Goal: Find specific page/section: Find specific page/section

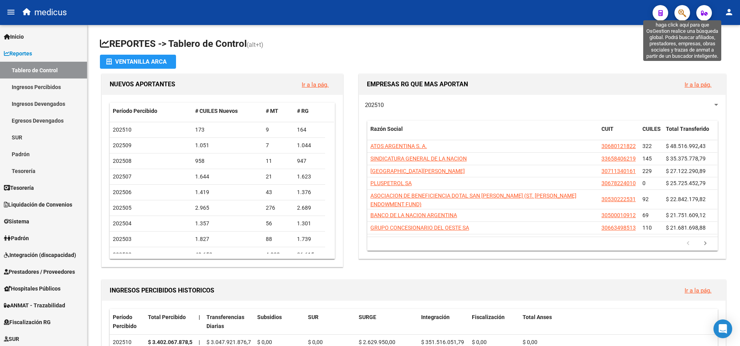
click at [679, 13] on icon "button" at bounding box center [682, 13] width 8 height 9
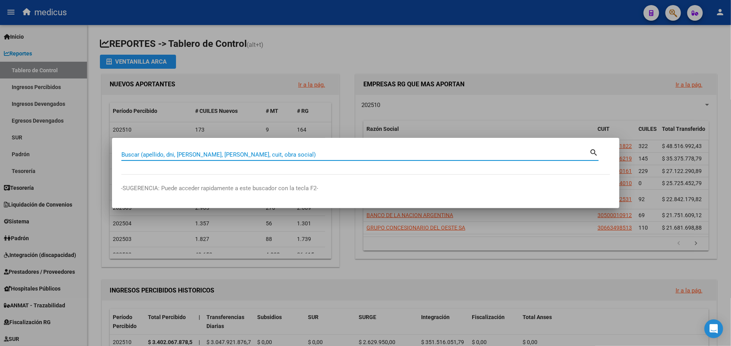
drag, startPoint x: 226, startPoint y: 154, endPoint x: 228, endPoint y: 148, distance: 6.3
click at [227, 150] on div "Buscar (apellido, dni, [PERSON_NAME], [PERSON_NAME], cuit, obra social)" at bounding box center [355, 155] width 468 height 12
click at [270, 149] on div "Buscar (apellido, dni, [PERSON_NAME], [PERSON_NAME], cuit, obra social)" at bounding box center [355, 155] width 468 height 12
paste input "30500049770"
click at [593, 147] on mat-icon "search" at bounding box center [594, 151] width 9 height 9
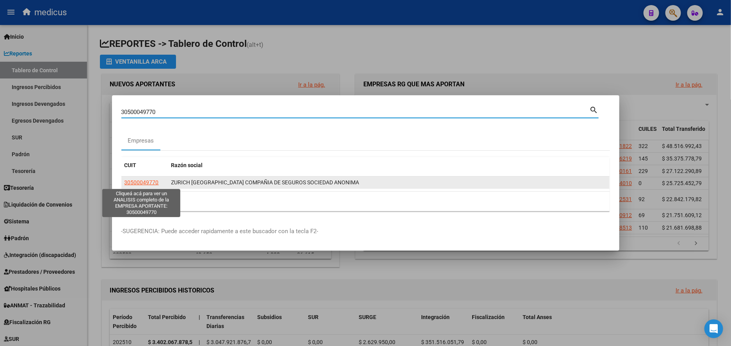
click at [132, 182] on span "30500049770" at bounding box center [141, 182] width 34 height 6
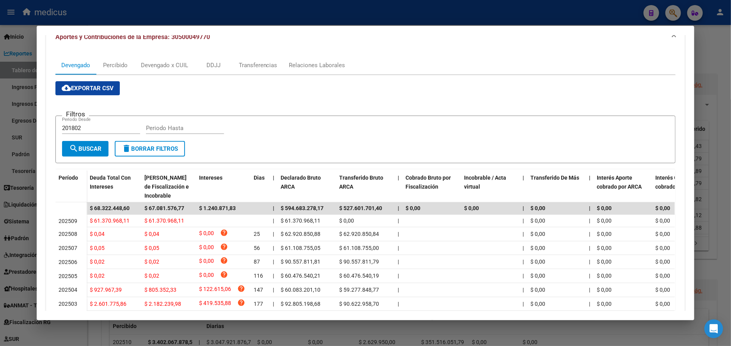
scroll to position [117, 0]
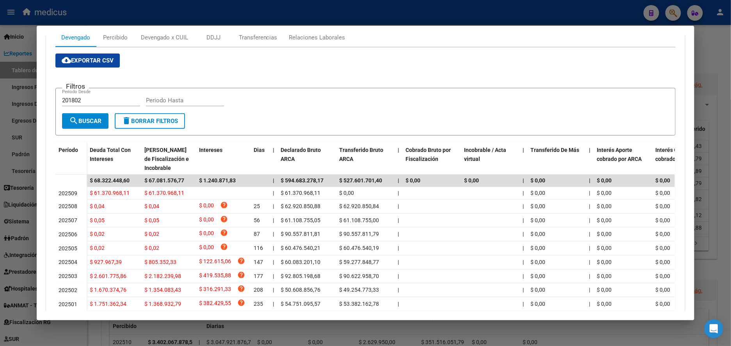
click at [18, 140] on div at bounding box center [365, 173] width 731 height 346
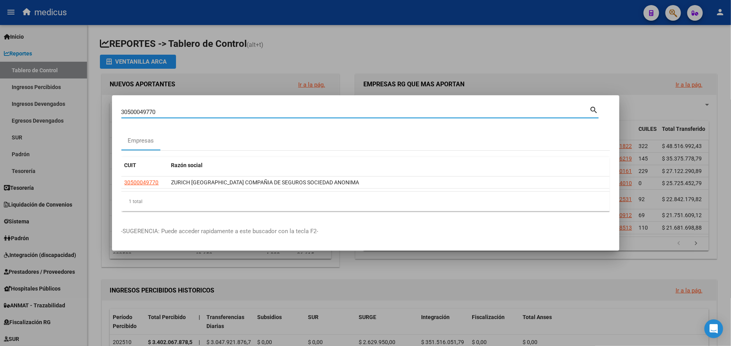
click at [168, 115] on input "30500049770" at bounding box center [355, 111] width 468 height 7
drag, startPoint x: 172, startPoint y: 110, endPoint x: 50, endPoint y: 121, distance: 122.1
click at [50, 121] on div "30500049770 Buscar (apellido, dni, cuil, nro traspaso, cuit, obra social) searc…" at bounding box center [365, 173] width 731 height 346
paste input "36393"
type input "30500036393"
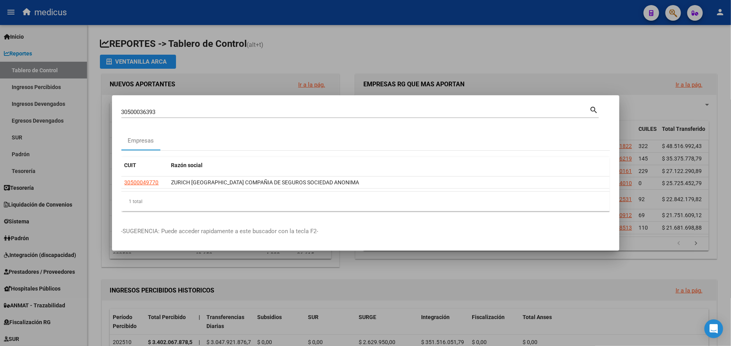
click at [593, 111] on mat-icon "search" at bounding box center [594, 109] width 9 height 9
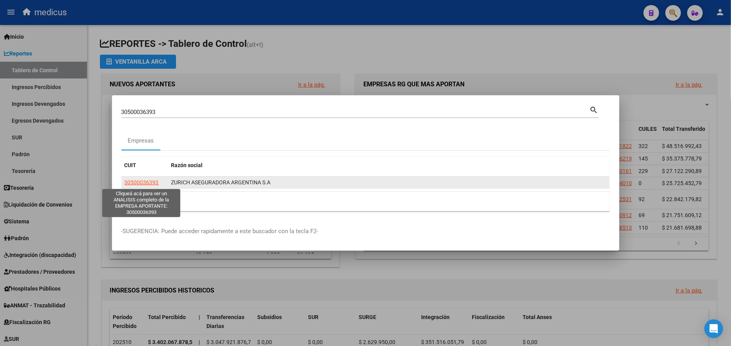
click at [137, 180] on span "30500036393" at bounding box center [141, 182] width 34 height 6
type textarea "30500036393"
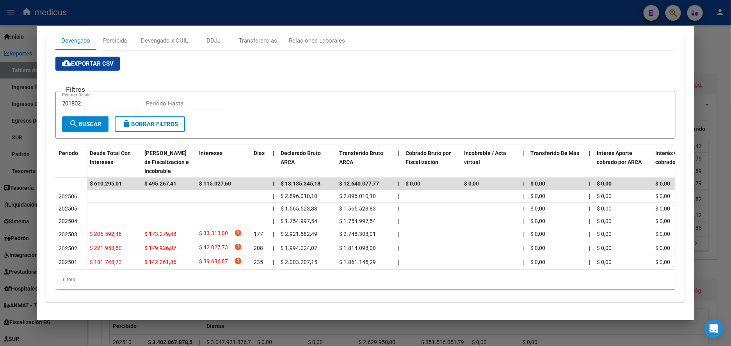
click at [13, 137] on div at bounding box center [365, 173] width 731 height 346
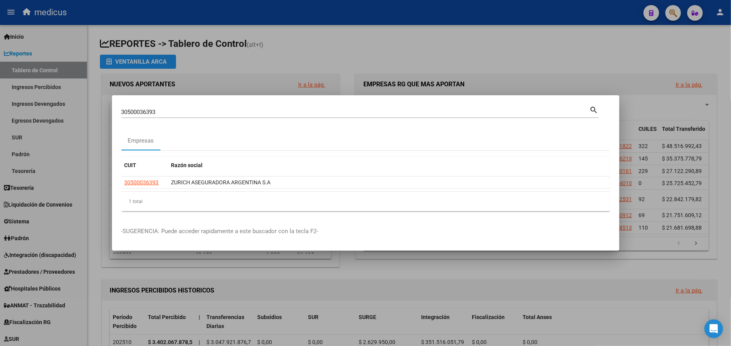
drag, startPoint x: 165, startPoint y: 108, endPoint x: 106, endPoint y: 108, distance: 59.7
click at [106, 108] on div "30500036393 Buscar (apellido, dni, cuil, nro traspaso, cuit, obra social) searc…" at bounding box center [365, 173] width 731 height 346
click at [157, 115] on input "30500036393" at bounding box center [355, 111] width 468 height 7
drag, startPoint x: 169, startPoint y: 114, endPoint x: 80, endPoint y: 115, distance: 89.0
click at [80, 115] on div "30500036393 Buscar (apellido, dni, cuil, nro traspaso, cuit, obra social) searc…" at bounding box center [365, 173] width 731 height 346
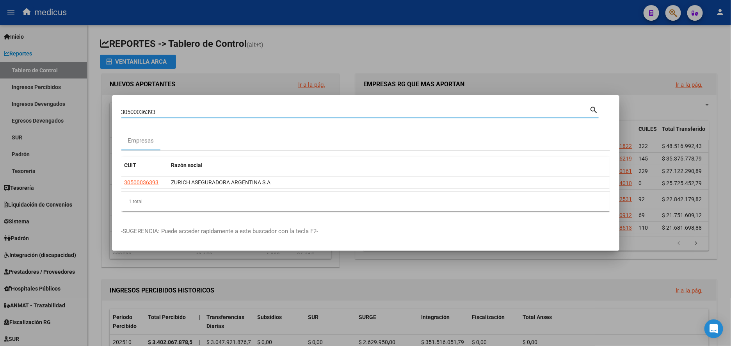
paste input "679657158"
type input "30679657158"
click at [593, 106] on mat-icon "search" at bounding box center [594, 109] width 9 height 9
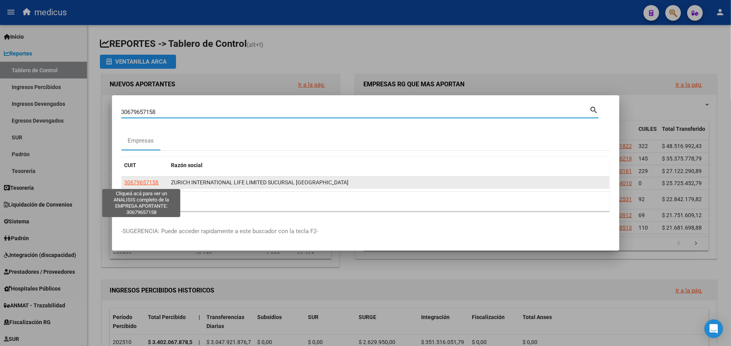
click at [148, 183] on span "30679657158" at bounding box center [141, 182] width 34 height 6
type textarea "30679657158"
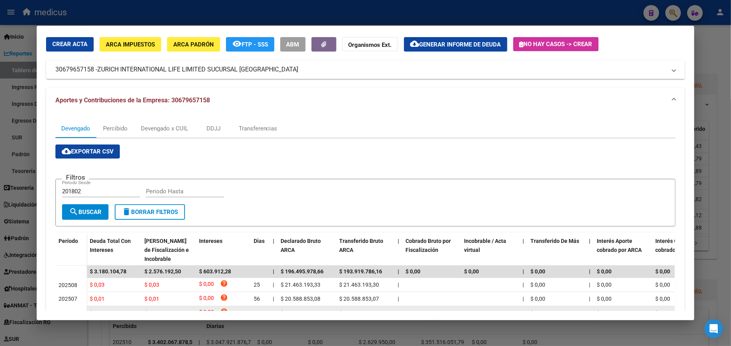
scroll to position [0, 0]
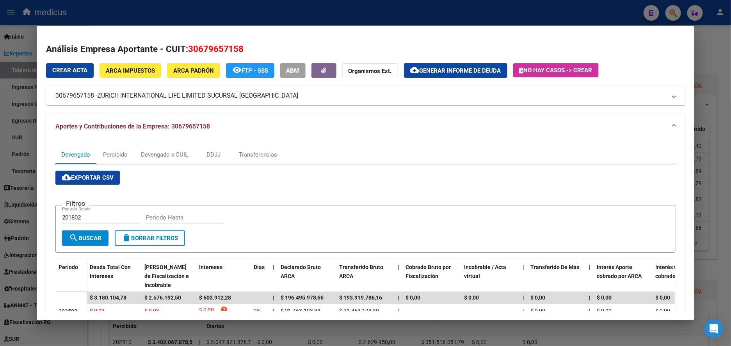
click at [23, 133] on div at bounding box center [365, 173] width 731 height 346
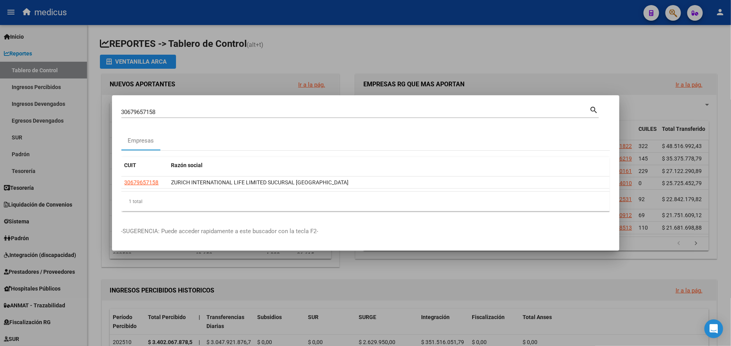
click at [158, 115] on input "30679657158" at bounding box center [355, 111] width 468 height 7
drag, startPoint x: 168, startPoint y: 114, endPoint x: 85, endPoint y: 115, distance: 83.1
click at [85, 115] on div "30679657158 Buscar (apellido, dni, cuil, [PERSON_NAME], cuit, obra social) sear…" at bounding box center [365, 173] width 731 height 346
paste input "711623783"
type input "30711623783"
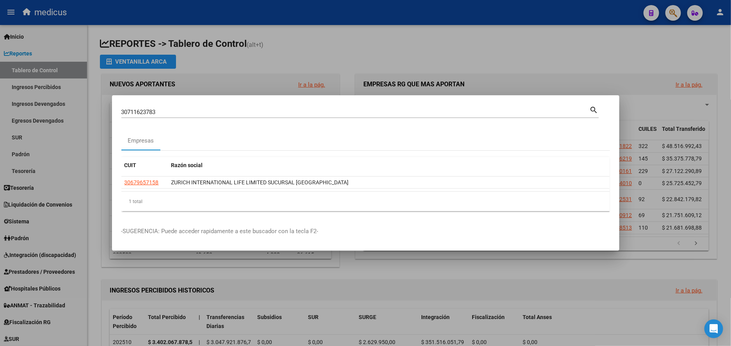
click at [591, 109] on mat-icon "search" at bounding box center [594, 109] width 9 height 9
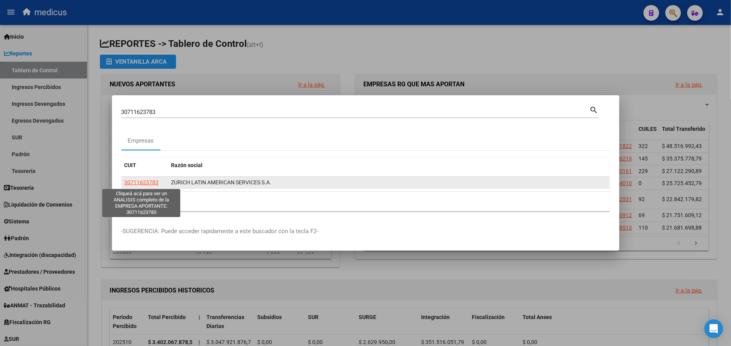
click at [147, 182] on span "30711623783" at bounding box center [141, 182] width 34 height 6
type textarea "30711623783"
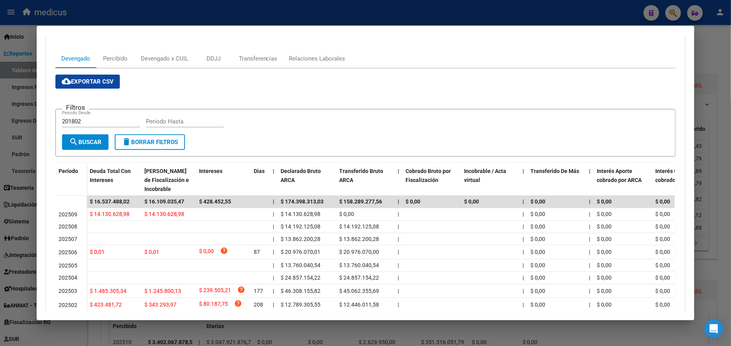
scroll to position [117, 0]
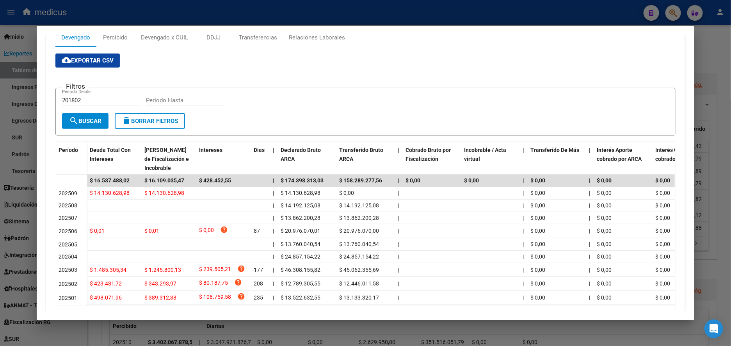
click at [20, 148] on div at bounding box center [365, 173] width 731 height 346
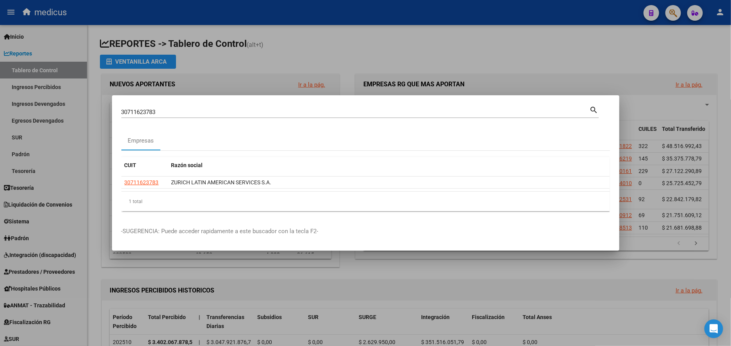
click at [69, 129] on div at bounding box center [365, 173] width 731 height 346
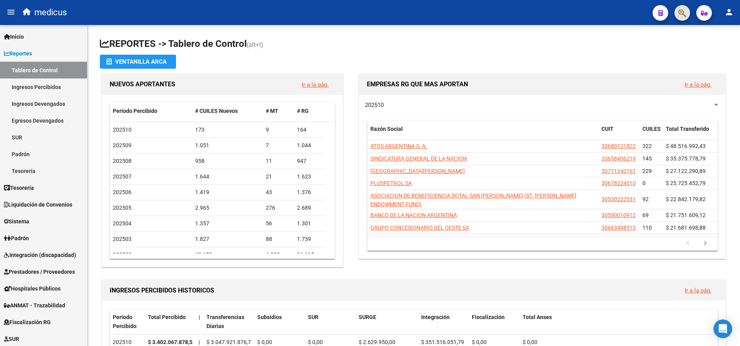
click at [684, 6] on span "button" at bounding box center [682, 13] width 8 height 16
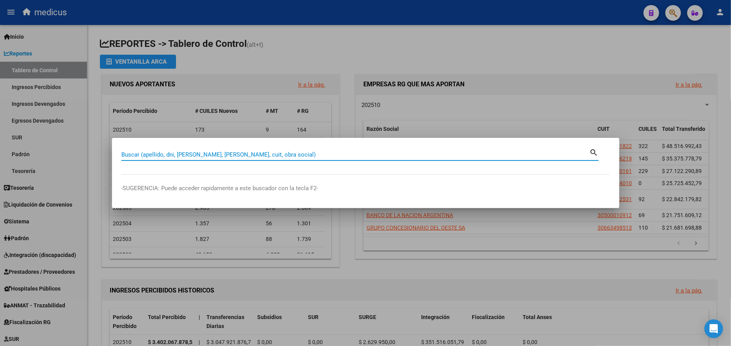
click at [268, 151] on input "Buscar (apellido, dni, [PERSON_NAME], [PERSON_NAME], cuit, obra social)" at bounding box center [355, 154] width 468 height 7
type input "30685889397"
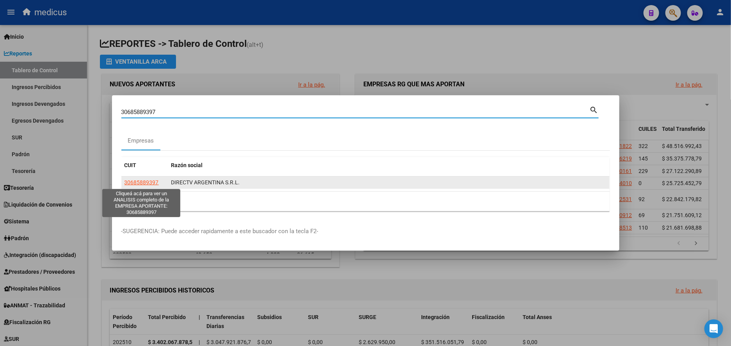
click at [149, 181] on span "30685889397" at bounding box center [141, 182] width 34 height 6
type textarea "30685889397"
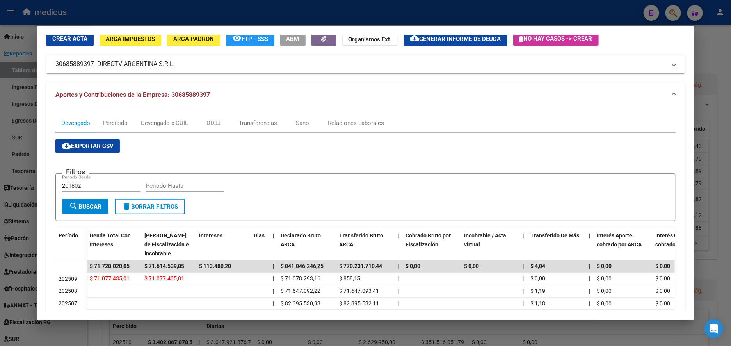
scroll to position [59, 0]
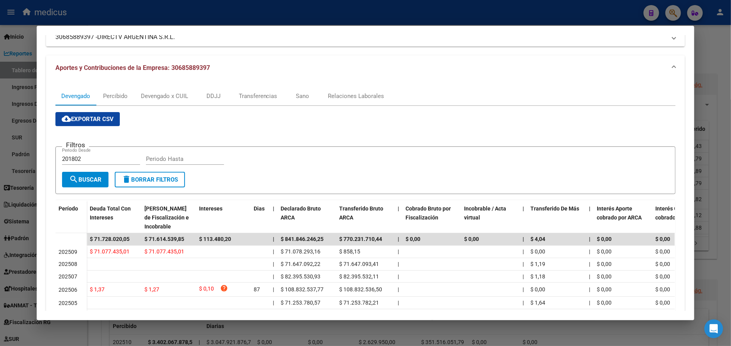
click at [18, 141] on div at bounding box center [365, 173] width 731 height 346
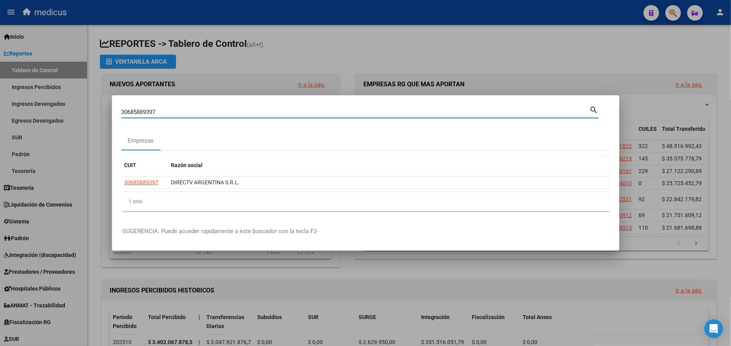
drag, startPoint x: 171, startPoint y: 114, endPoint x: 96, endPoint y: 117, distance: 75.4
click at [96, 117] on div "30685889397 Buscar (apellido, dni, [PERSON_NAME], [PERSON_NAME], cuit, obra soc…" at bounding box center [365, 173] width 731 height 346
paste input "-71883461-5"
click at [595, 109] on mat-icon "search" at bounding box center [594, 109] width 9 height 9
type input "30718834615"
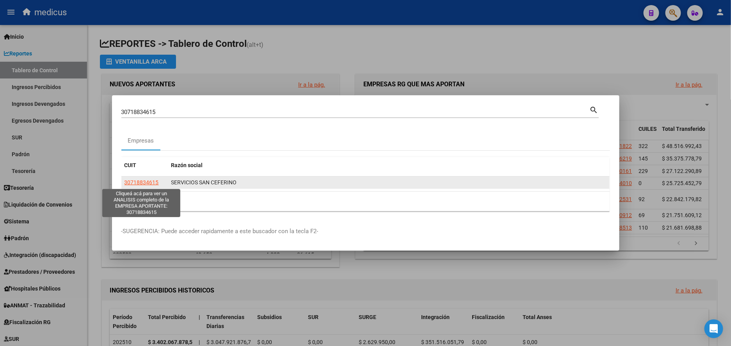
click at [146, 181] on span "30718834615" at bounding box center [141, 182] width 34 height 6
type textarea "30718834615"
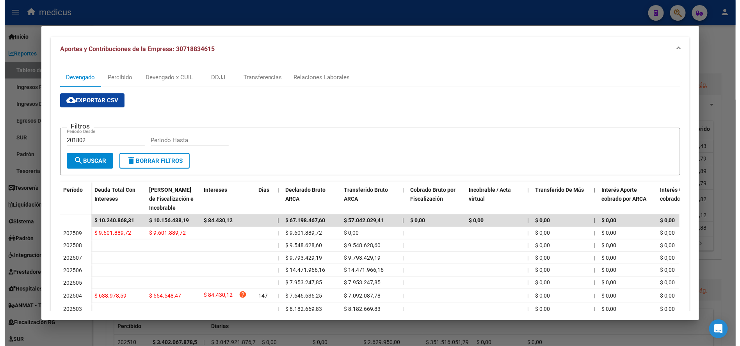
scroll to position [117, 0]
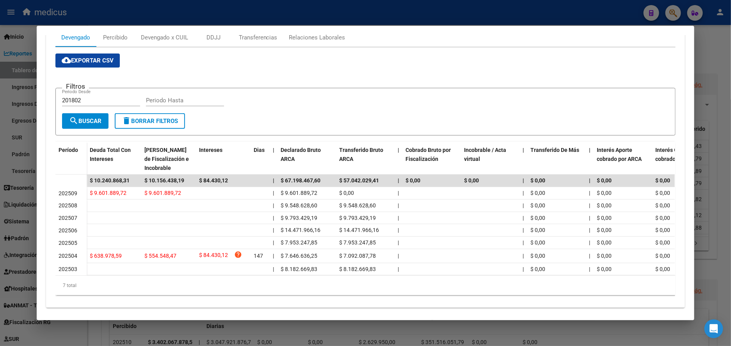
click at [7, 112] on div at bounding box center [365, 173] width 731 height 346
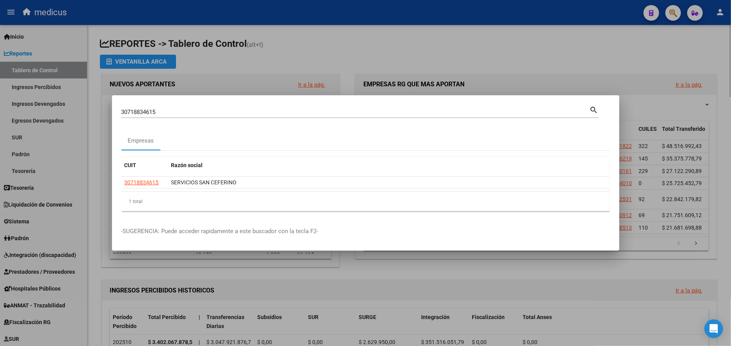
click at [549, 62] on div at bounding box center [365, 173] width 731 height 346
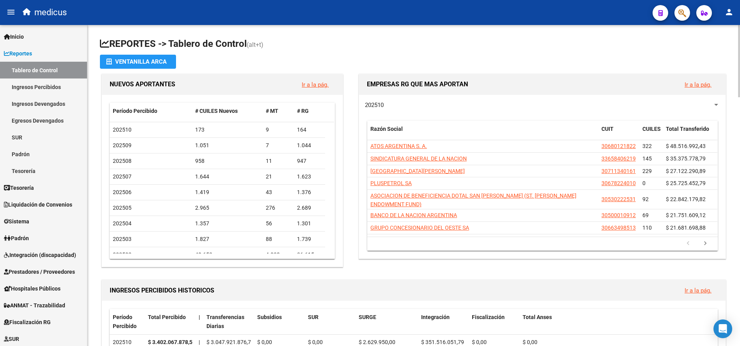
click at [333, 46] on h1 "REPORTES -> Tablero de Control (alt+t)" at bounding box center [413, 44] width 627 height 14
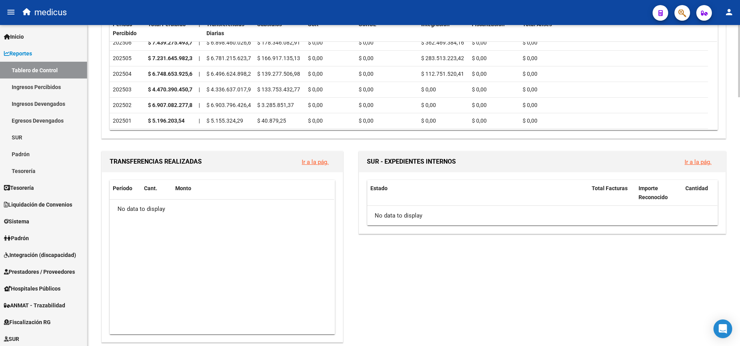
scroll to position [0, 0]
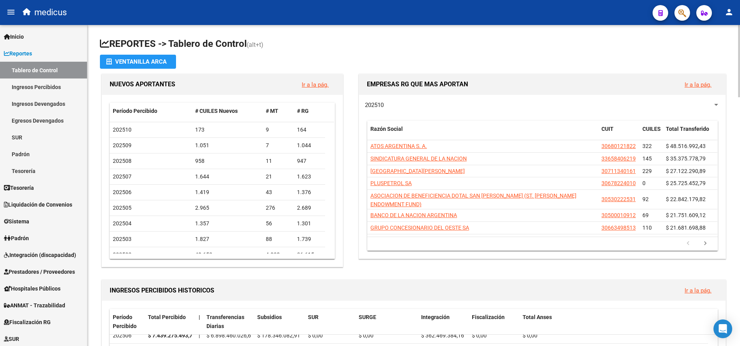
click at [459, 62] on app-file-import-inline "Ventanilla ARCA" at bounding box center [413, 62] width 627 height 14
